Goal: Information Seeking & Learning: Learn about a topic

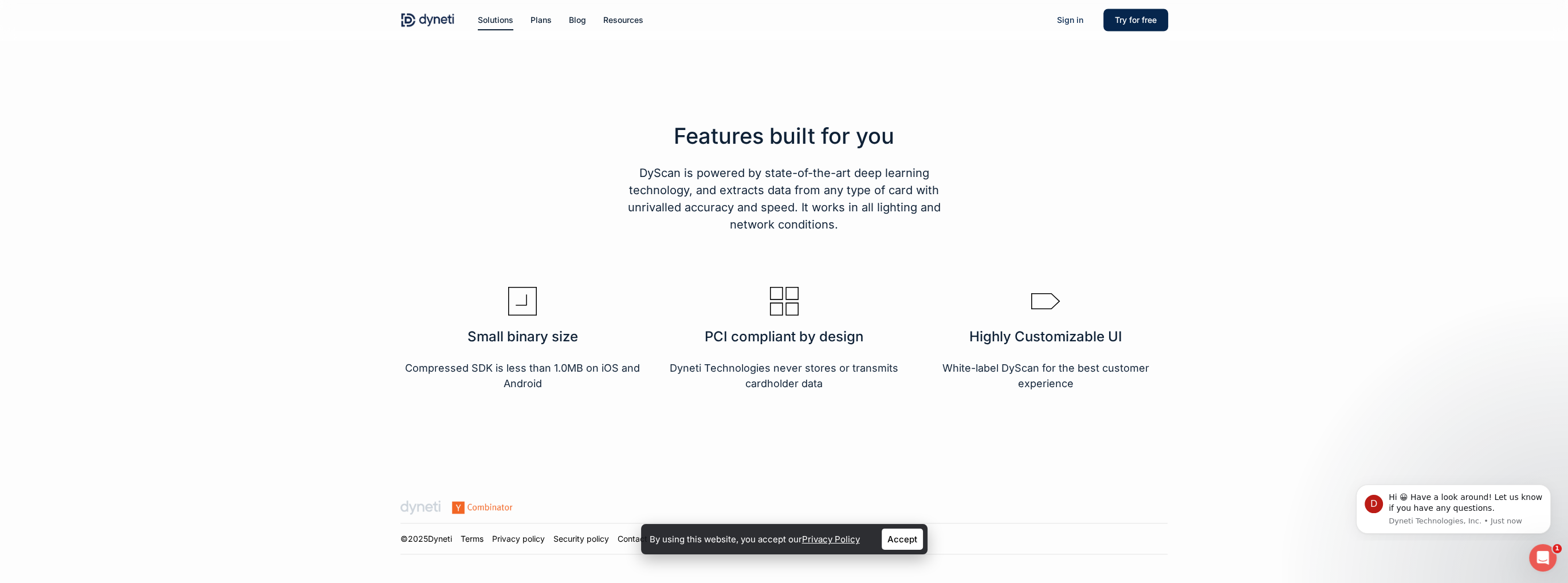
click at [891, 539] on link "Accept" at bounding box center [902, 539] width 42 height 21
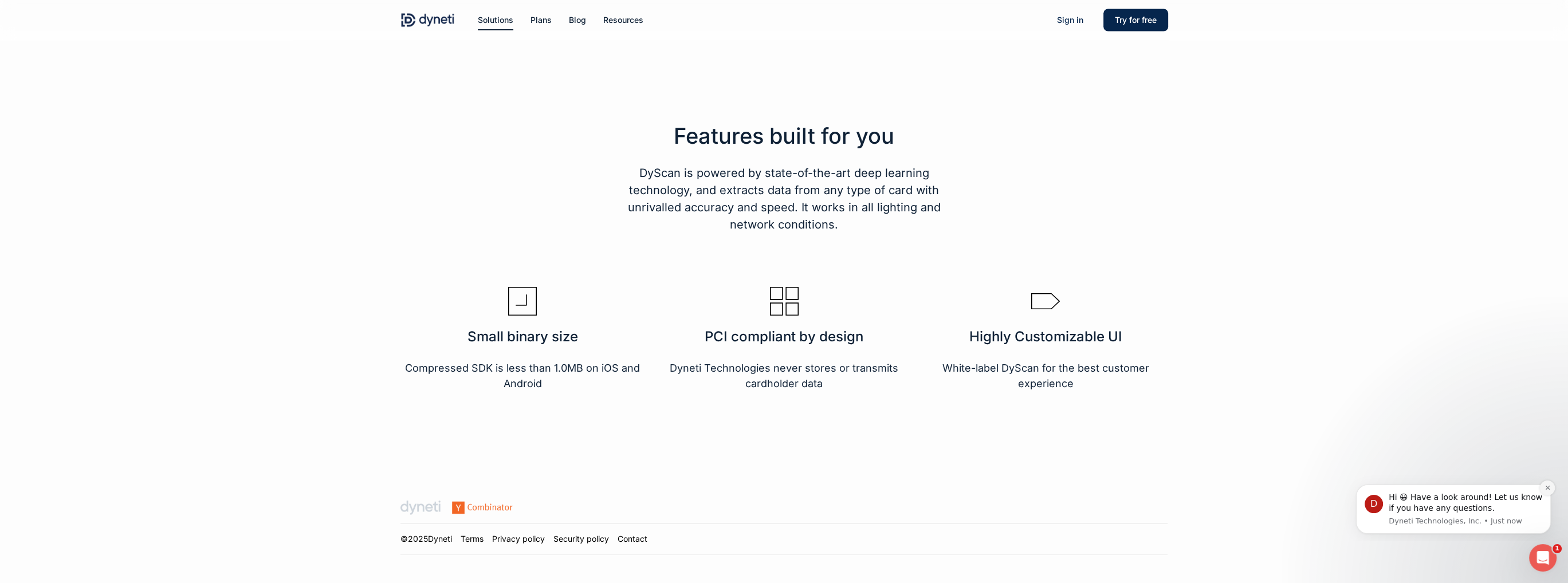
click at [1548, 491] on button "Dismiss notification" at bounding box center [1548, 488] width 15 height 15
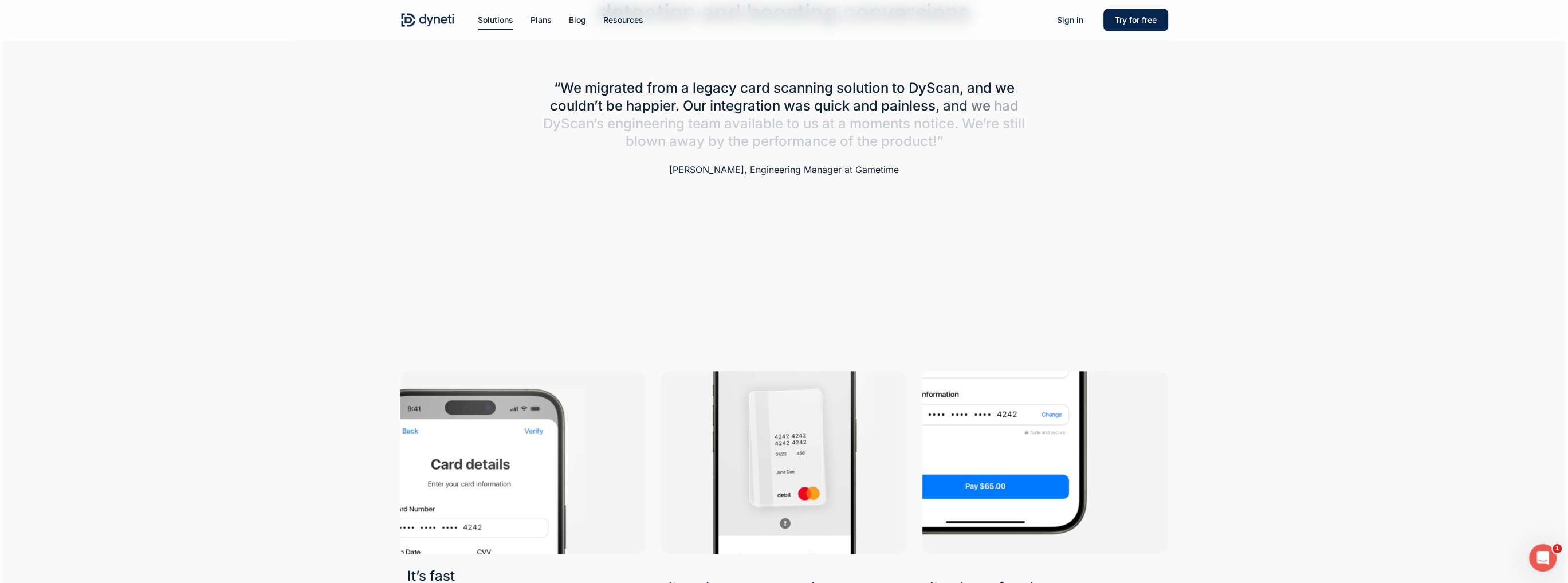
scroll to position [406, 0]
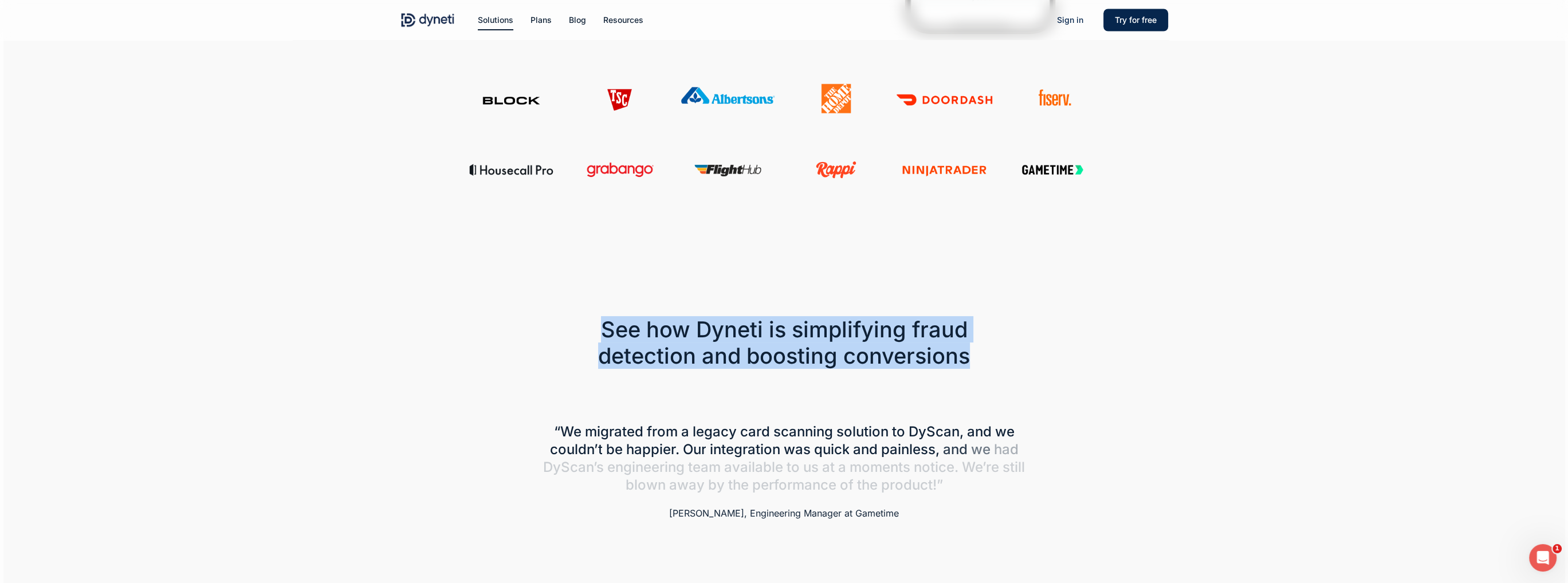
drag, startPoint x: 558, startPoint y: 315, endPoint x: 1086, endPoint y: 363, distance: 530.2
click at [1086, 363] on div "See how Dyneti is simplifying fraud detection and boosting conversions" at bounding box center [784, 312] width 767 height 114
click at [1086, 363] on div at bounding box center [1077, 342] width 196 height 53
drag, startPoint x: 1054, startPoint y: 355, endPoint x: 504, endPoint y: 269, distance: 556.7
click at [504, 269] on div "See how Dyneti is simplifying fraud detection and boosting conversions" at bounding box center [784, 312] width 767 height 114
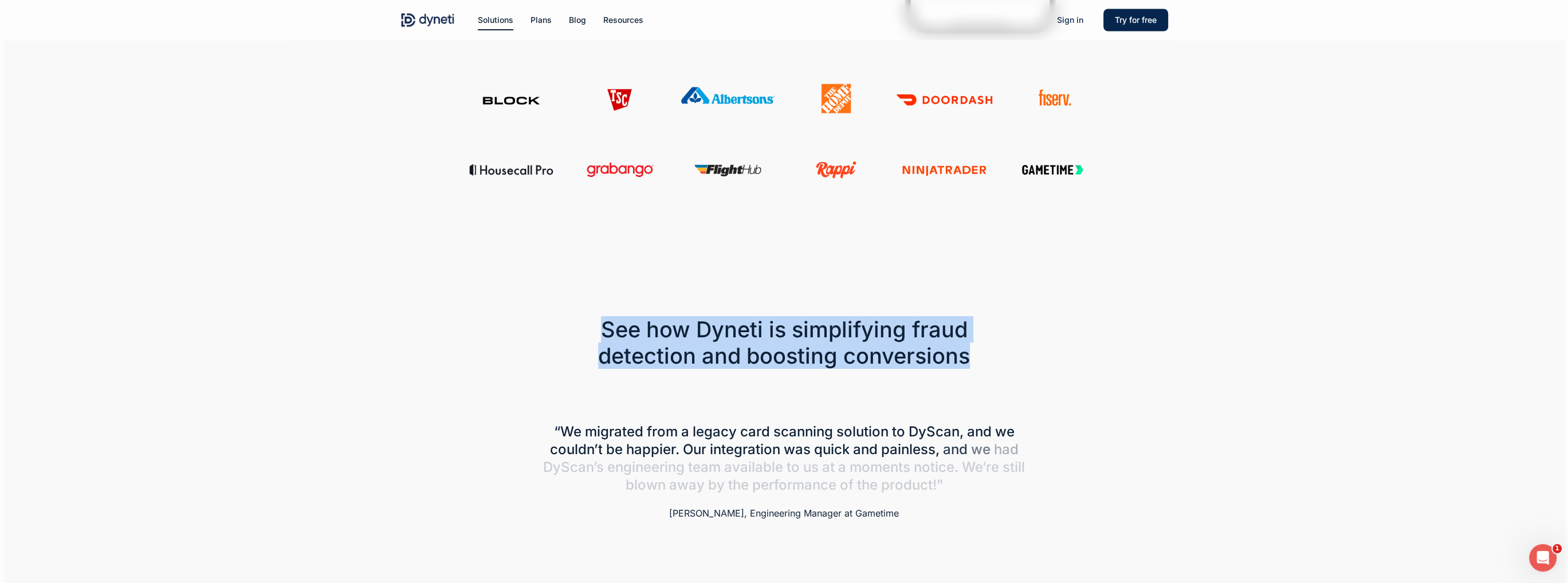
click at [504, 269] on div at bounding box center [784, 312] width 767 height 114
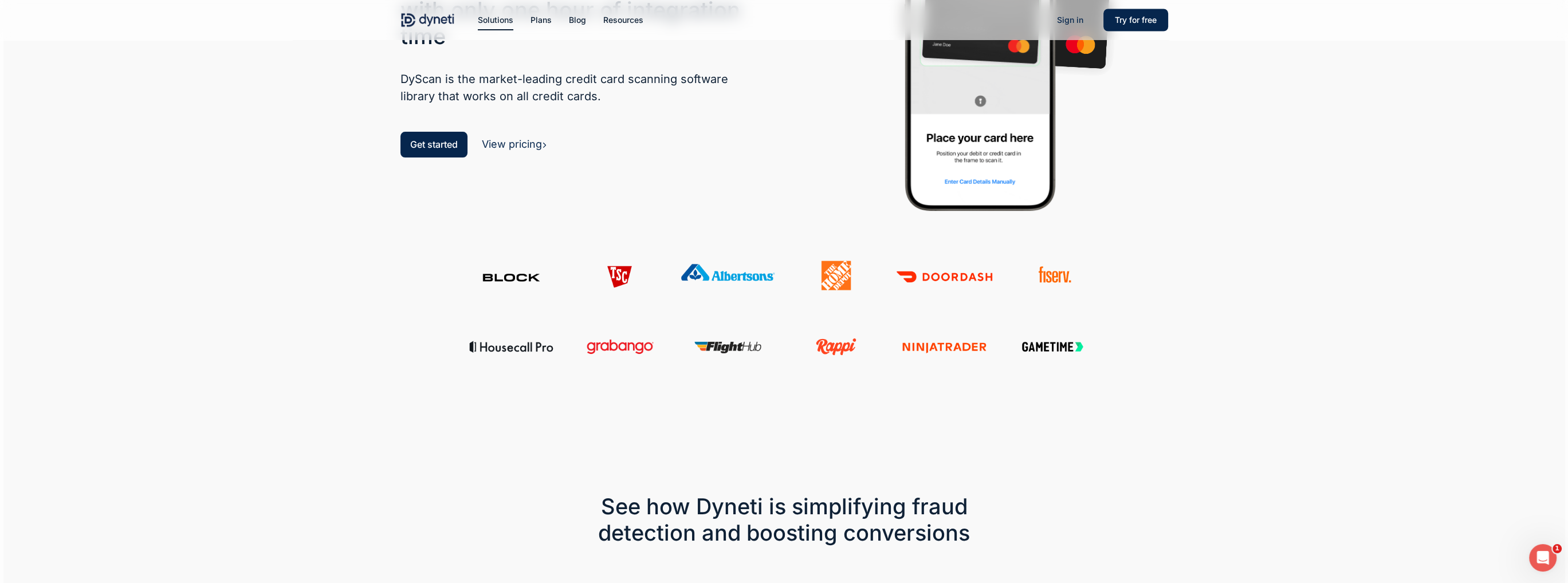
scroll to position [0, 0]
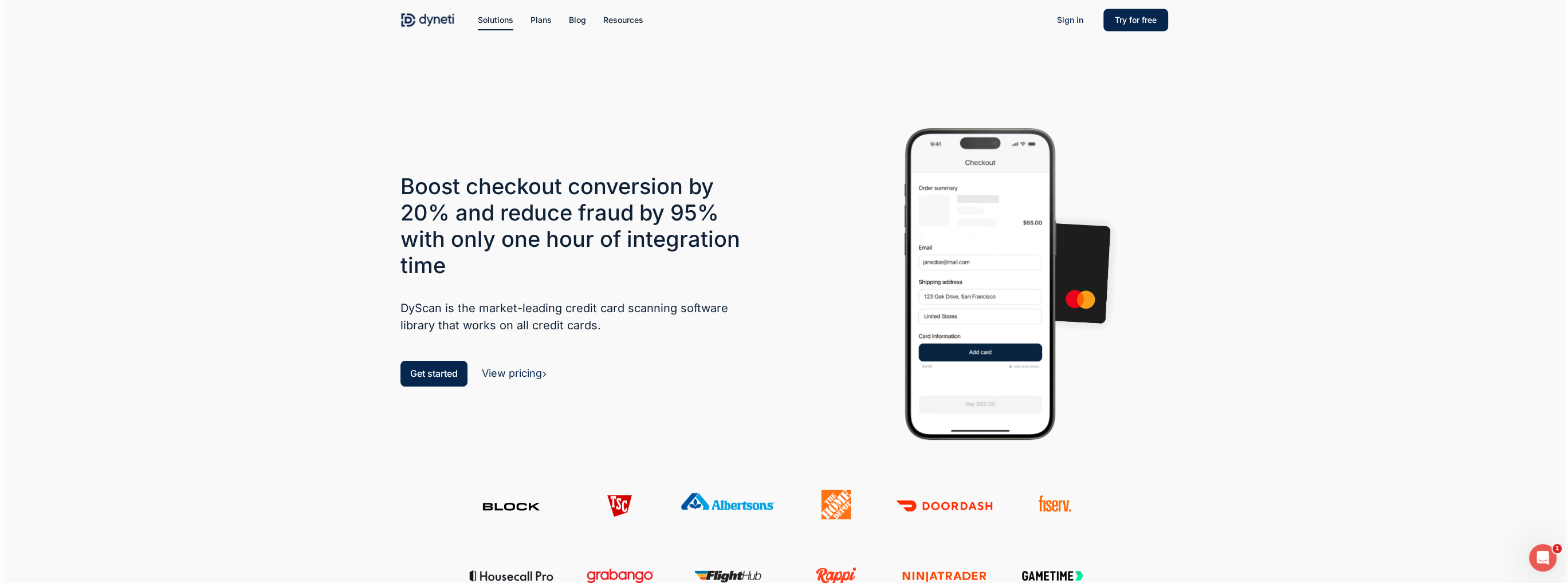
click at [514, 519] on img at bounding box center [511, 504] width 97 height 30
click at [557, 64] on small "Pricing for businesses of all sizes" at bounding box center [602, 65] width 138 height 11
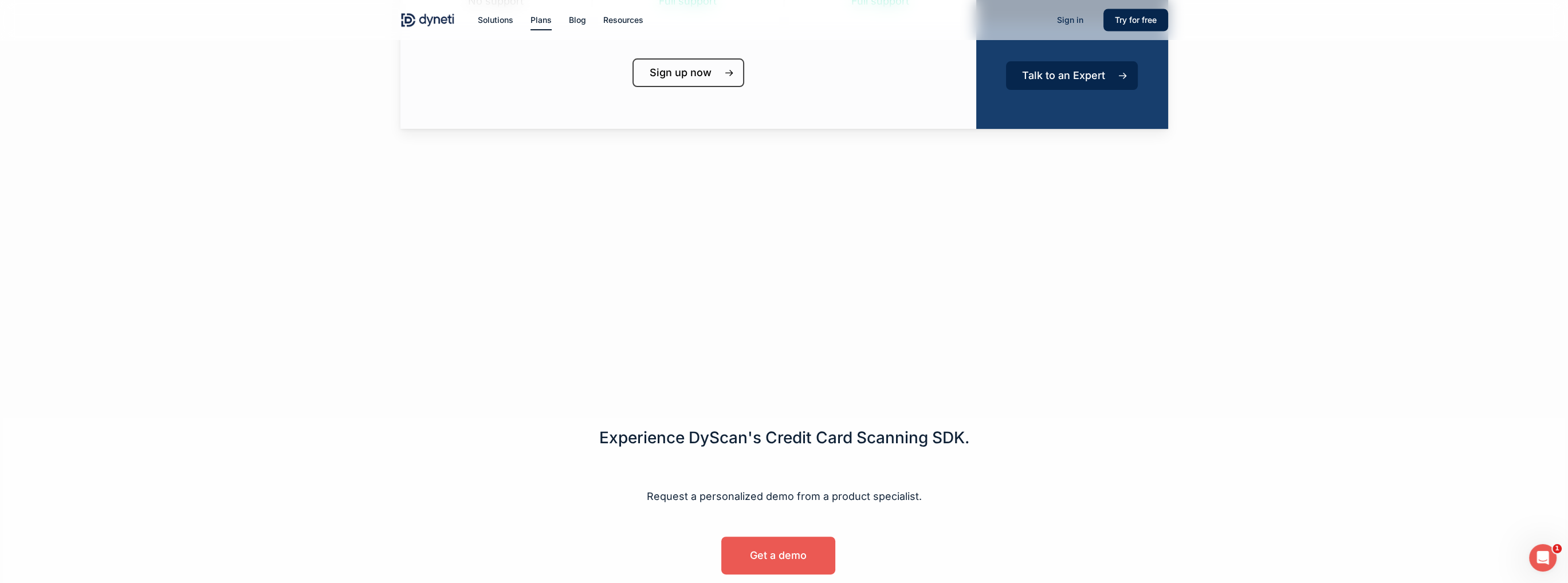
scroll to position [395, 0]
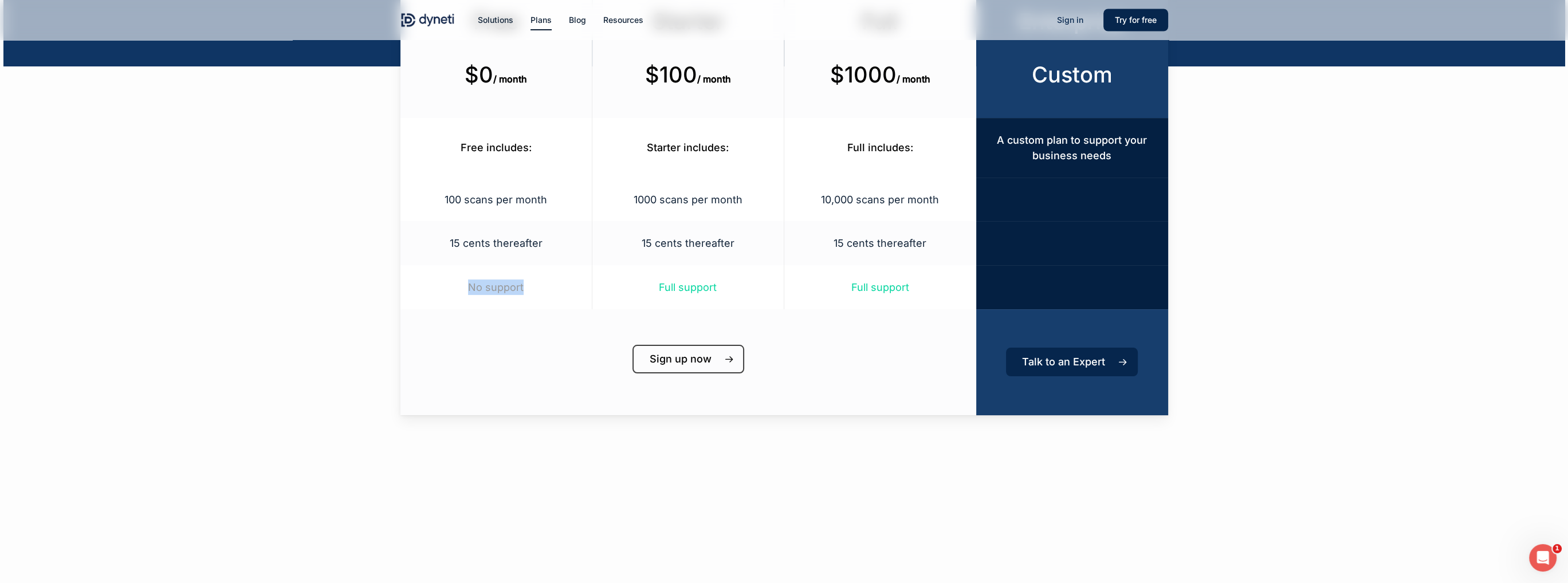
drag, startPoint x: 471, startPoint y: 292, endPoint x: 537, endPoint y: 294, distance: 66.0
click at [537, 294] on p "No support" at bounding box center [495, 287] width 162 height 15
drag, startPoint x: 663, startPoint y: 312, endPoint x: 801, endPoint y: 299, distance: 138.6
click at [787, 298] on div "Free $0 / month Starter $100 / month Full $1000 / month Enterprise Custom Free …" at bounding box center [784, 197] width 768 height 434
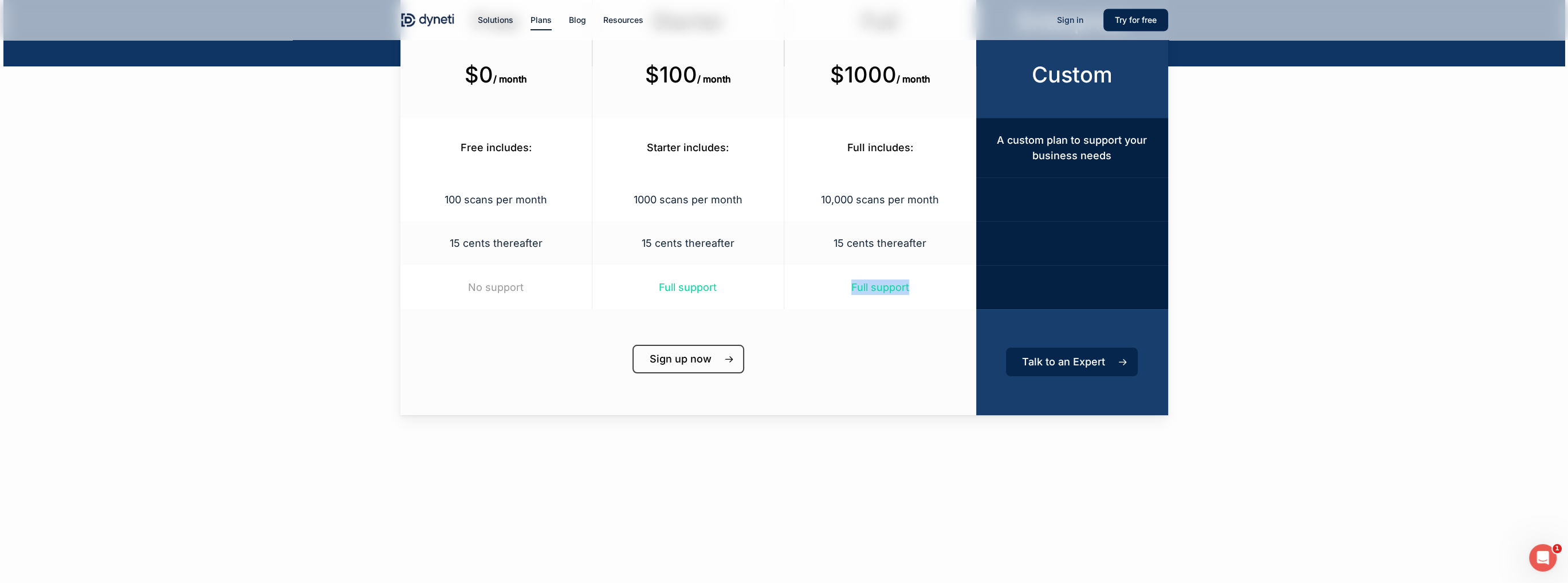
click at [801, 299] on div "Full support" at bounding box center [880, 287] width 192 height 44
drag, startPoint x: 719, startPoint y: 290, endPoint x: 697, endPoint y: 293, distance: 22.2
click at [697, 293] on div "Full support" at bounding box center [688, 287] width 191 height 44
click at [687, 292] on span "Full support" at bounding box center [688, 287] width 58 height 12
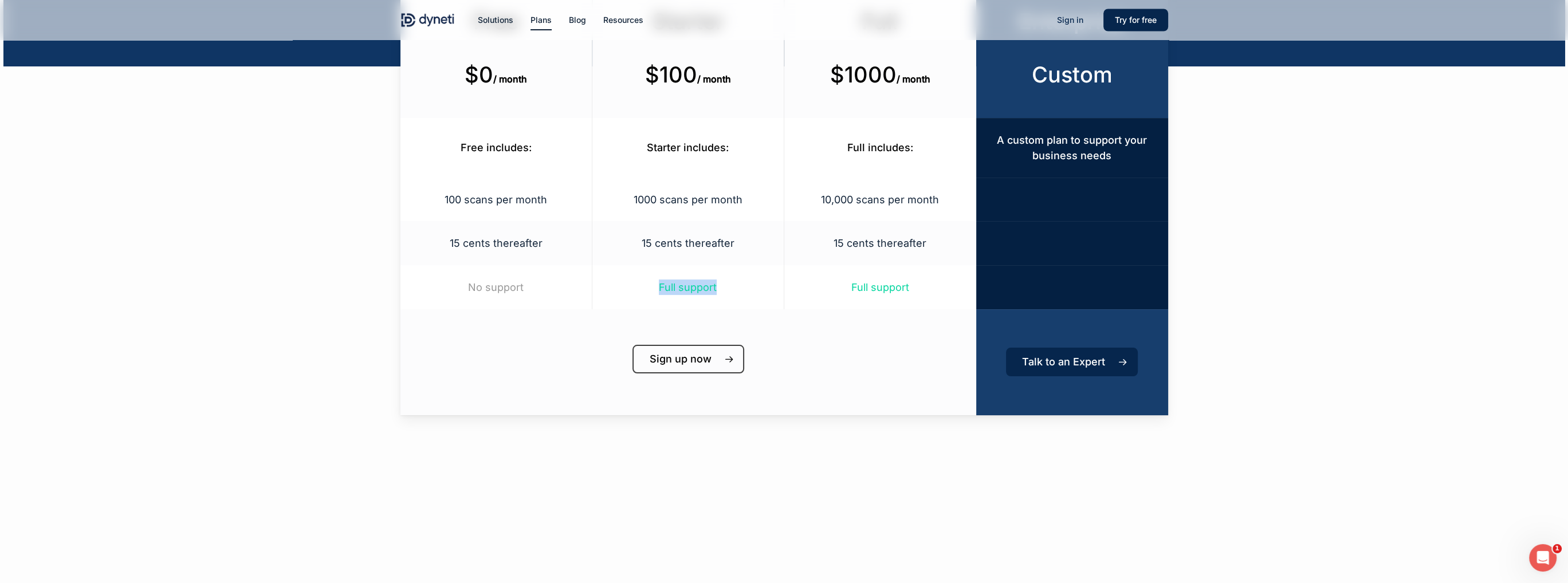
click at [687, 292] on span "Full support" at bounding box center [688, 287] width 58 height 12
click at [838, 309] on div "Full support" at bounding box center [880, 287] width 192 height 44
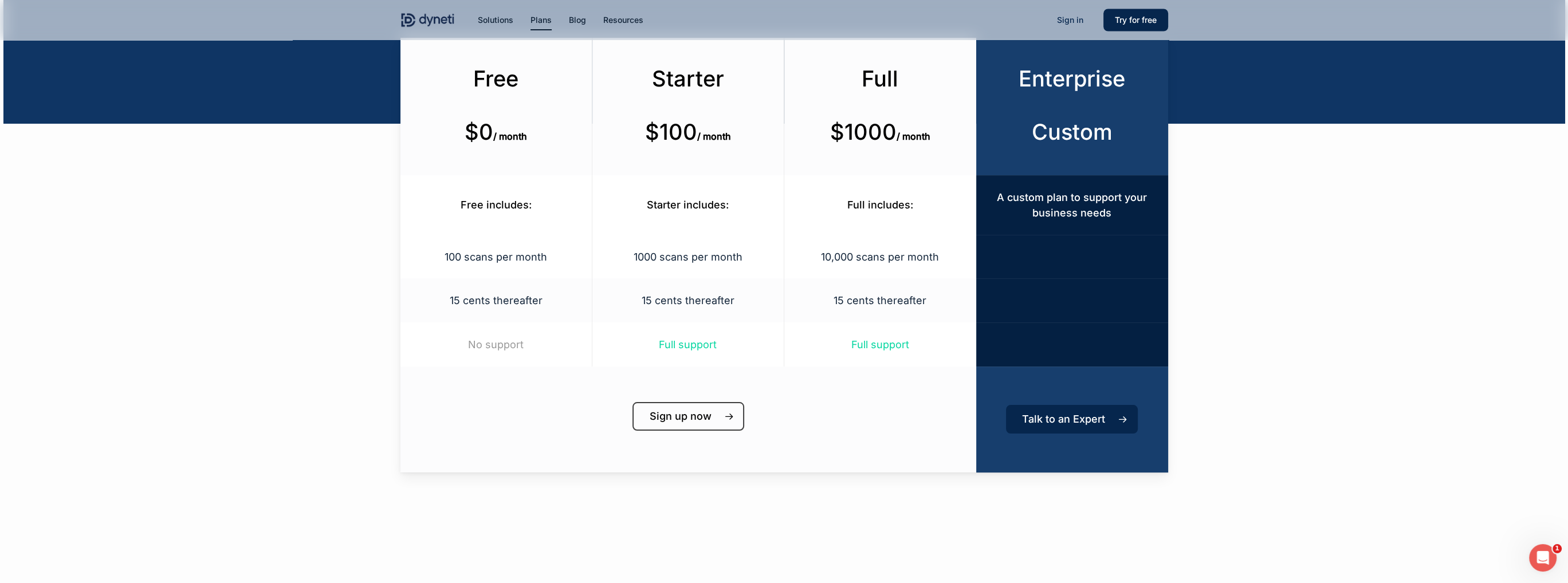
scroll to position [280, 0]
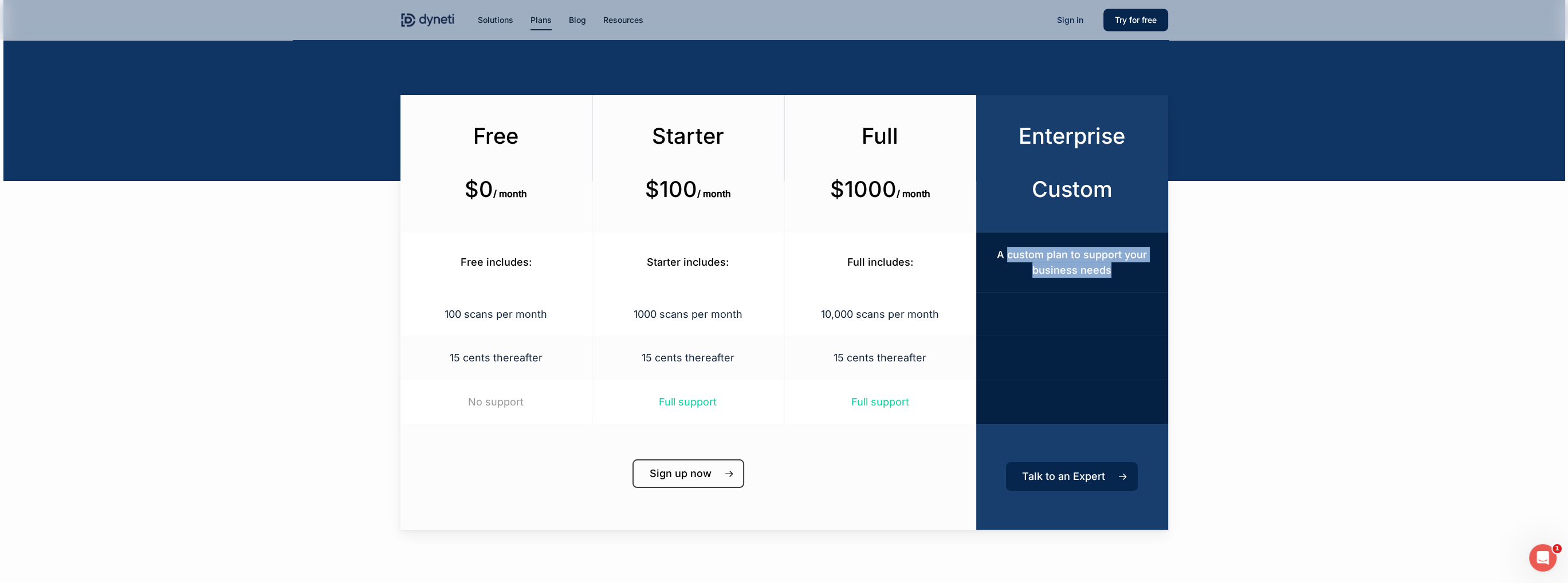
drag, startPoint x: 1007, startPoint y: 261, endPoint x: 1139, endPoint y: 273, distance: 132.5
click at [1139, 273] on p "A custom plan to support your business needs" at bounding box center [1071, 262] width 163 height 31
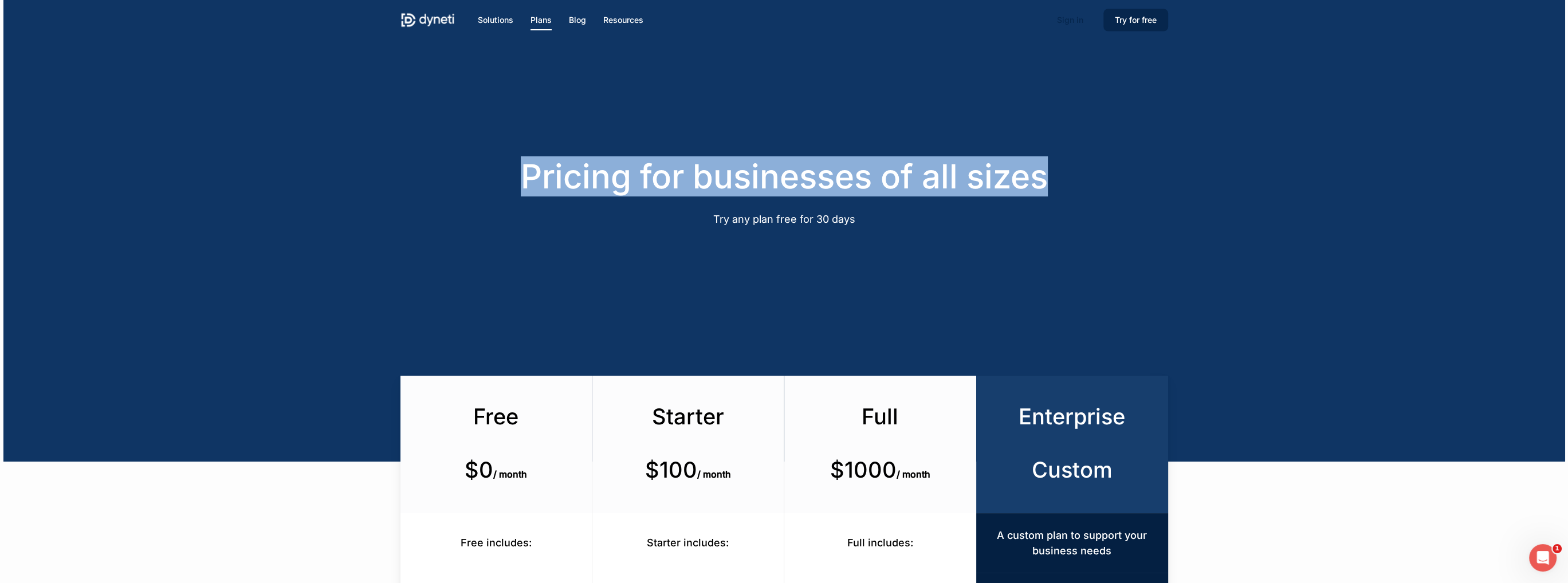
drag, startPoint x: 729, startPoint y: 231, endPoint x: 949, endPoint y: 245, distance: 220.4
click at [948, 245] on div "Pricing for businesses of all sizes Try any plan free for 30 days" at bounding box center [784, 230] width 768 height 461
click at [949, 245] on div at bounding box center [784, 230] width 1562 height 461
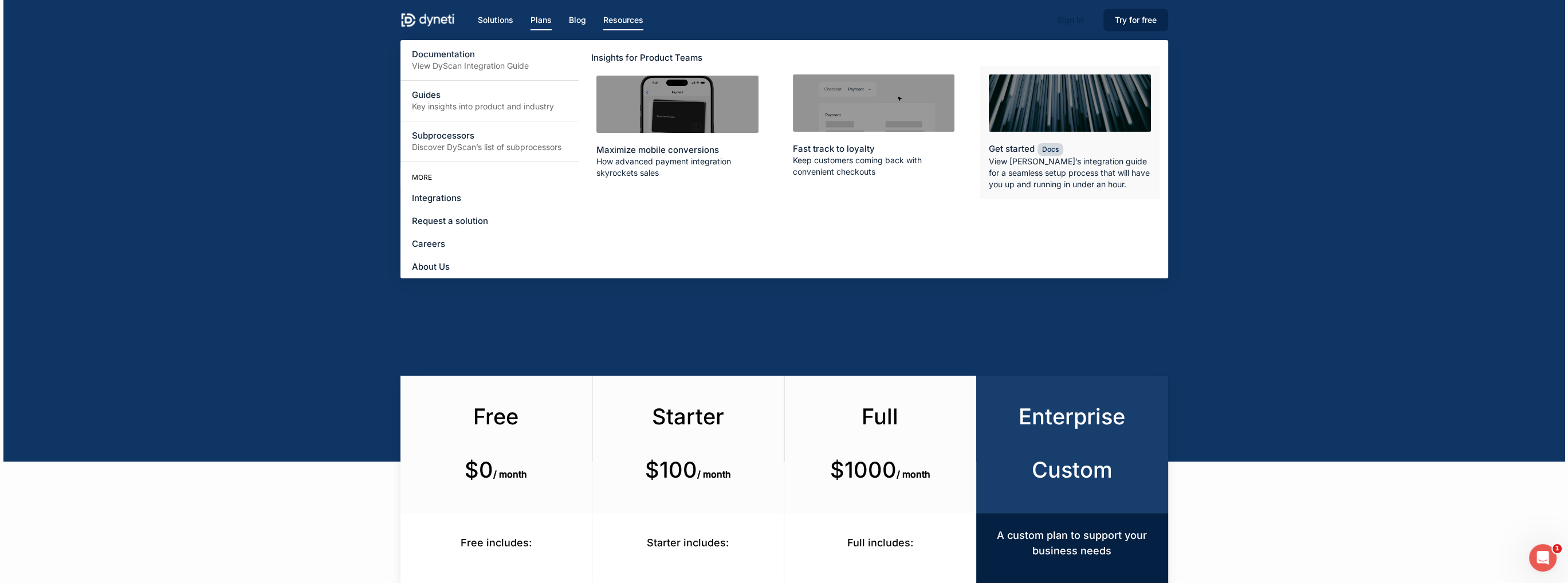
click at [1003, 115] on div "Main Menu" at bounding box center [1070, 103] width 162 height 57
